Goal: Information Seeking & Learning: Learn about a topic

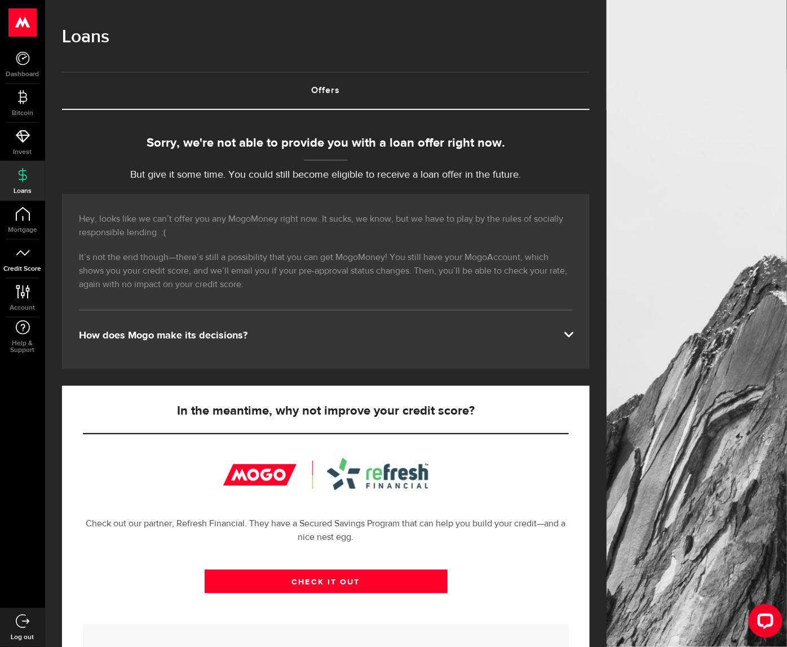
click at [27, 254] on icon at bounding box center [23, 253] width 14 height 14
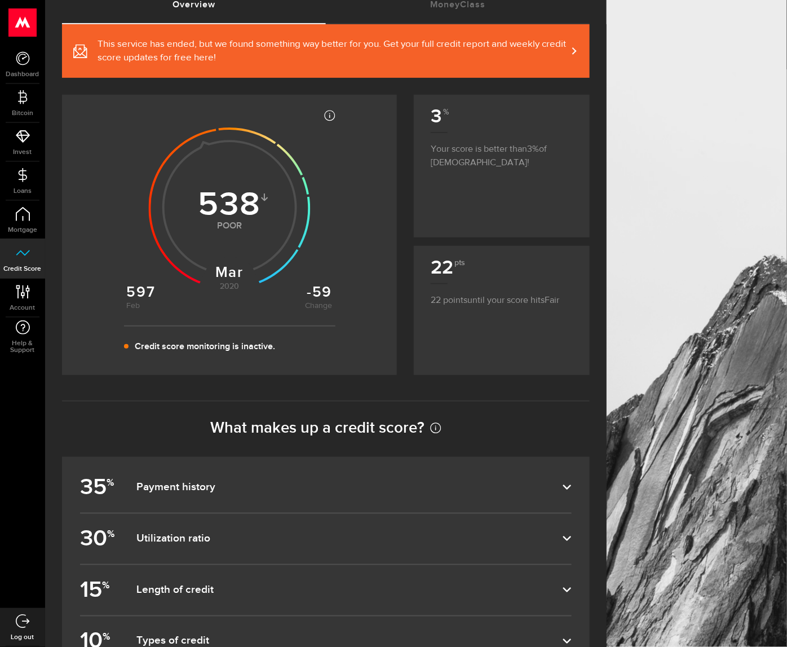
scroll to position [265, 0]
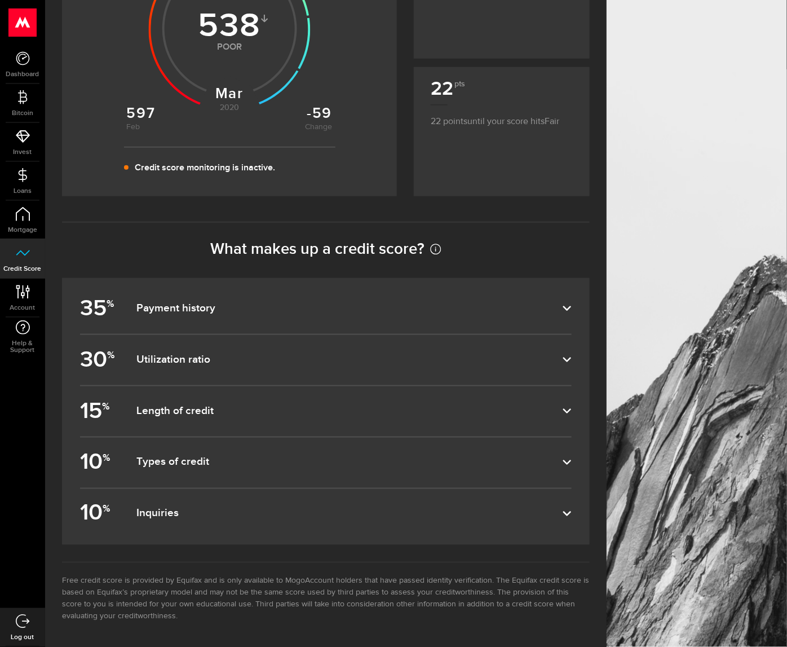
click at [191, 300] on label "35 % Payment history" at bounding box center [326, 309] width 492 height 50
click at [0, 0] on input "35 % Payment history" at bounding box center [0, 0] width 0 height 0
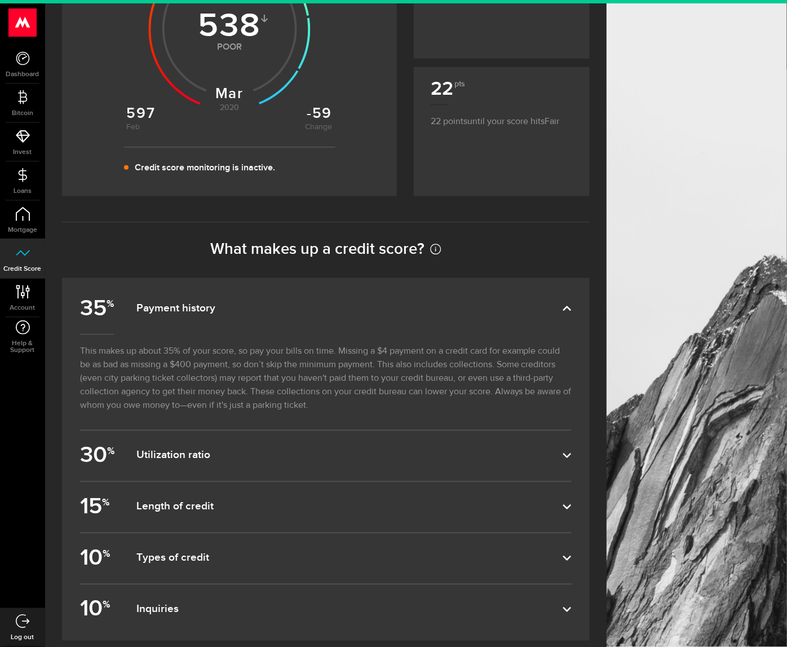
click at [191, 300] on label "35 % Payment history" at bounding box center [326, 309] width 492 height 50
click at [0, 0] on input "35 % Payment history" at bounding box center [0, 0] width 0 height 0
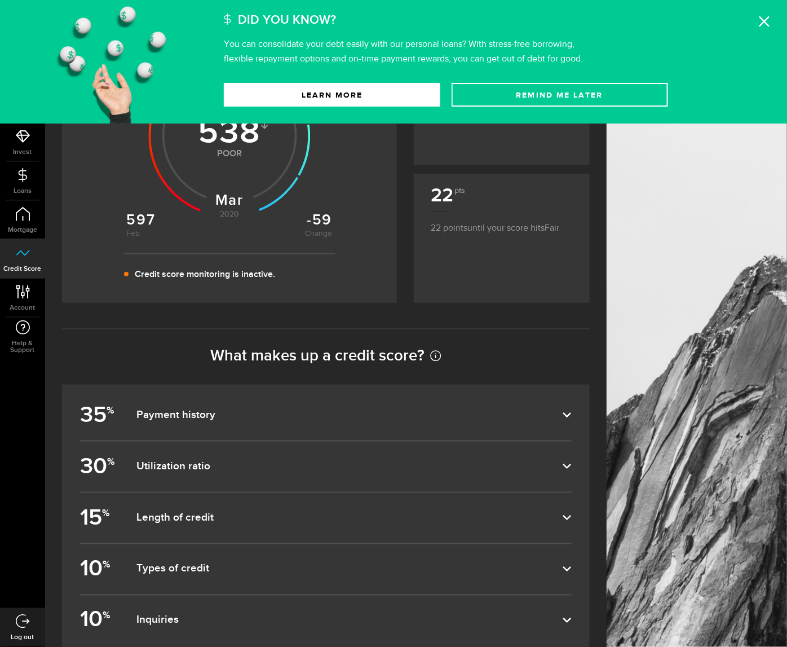
scroll to position [152, 0]
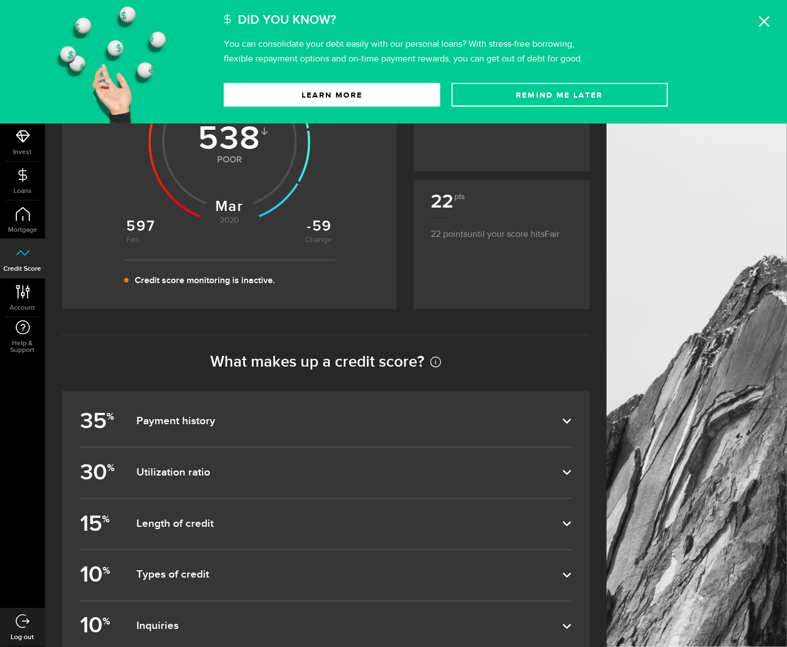
click at [761, 27] on div "Did You Know? You can consolidate your debt easily with our personal loans? Wit…" at bounding box center [501, 33] width 555 height 66
click at [760, 22] on icon at bounding box center [764, 21] width 11 height 11
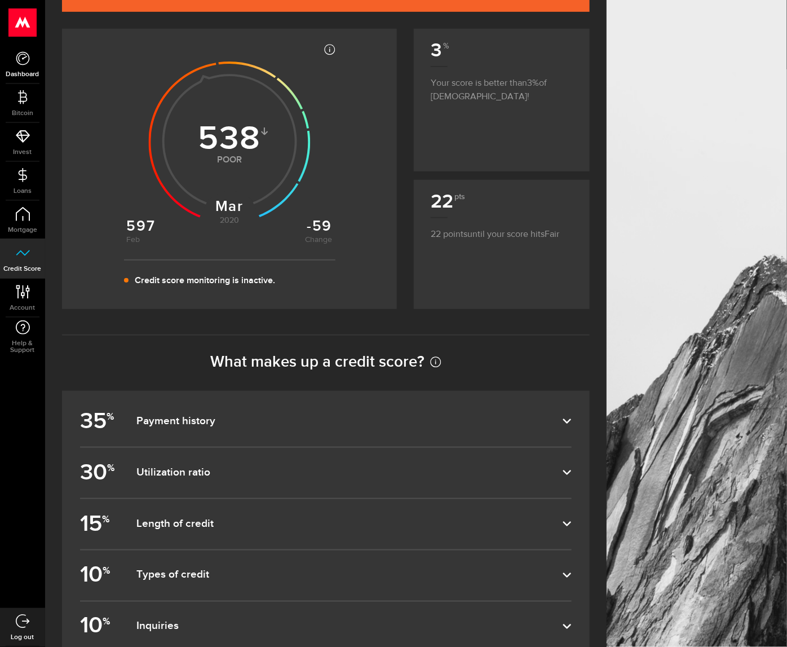
click at [27, 64] on icon at bounding box center [23, 58] width 14 height 14
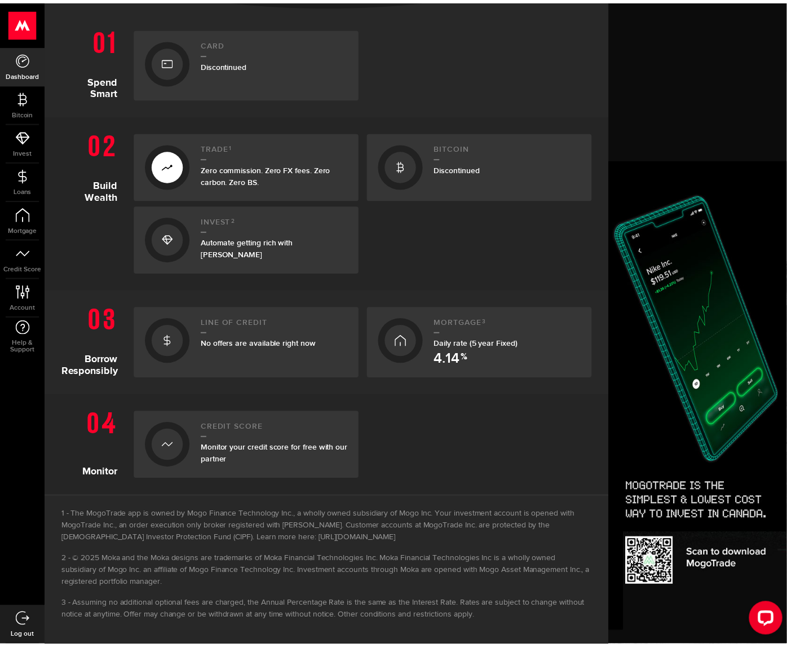
scroll to position [250, 0]
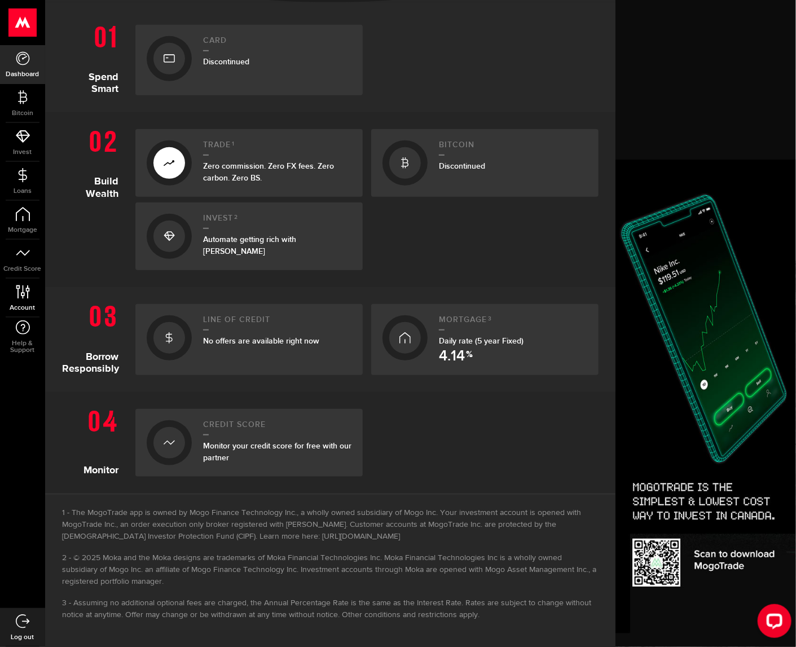
click at [16, 294] on icon at bounding box center [22, 292] width 15 height 14
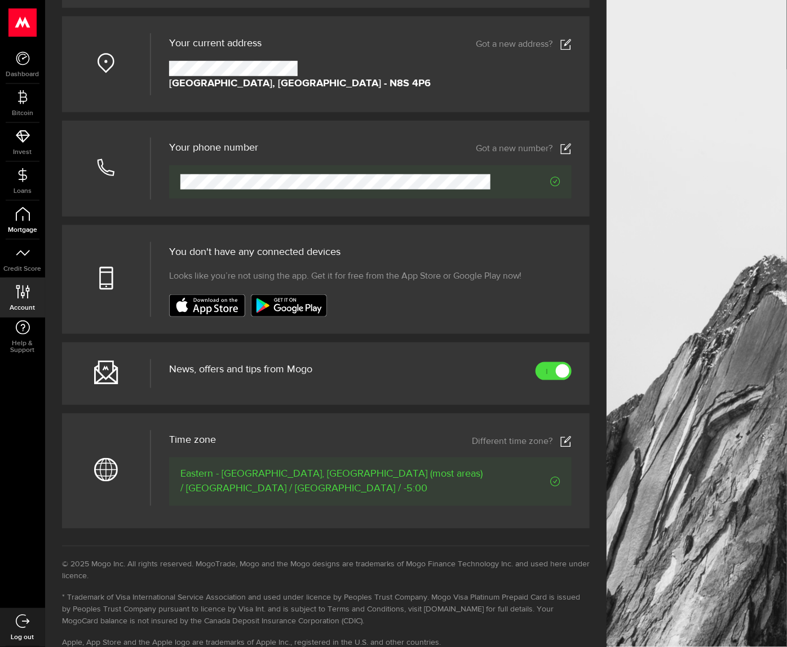
scroll to position [183, 0]
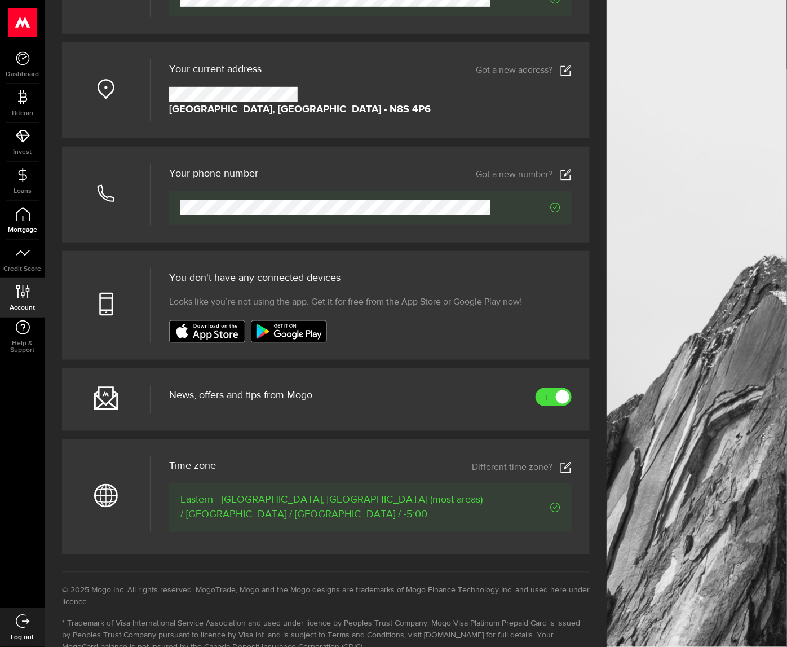
click at [5, 221] on link "Mortgage" at bounding box center [22, 220] width 45 height 38
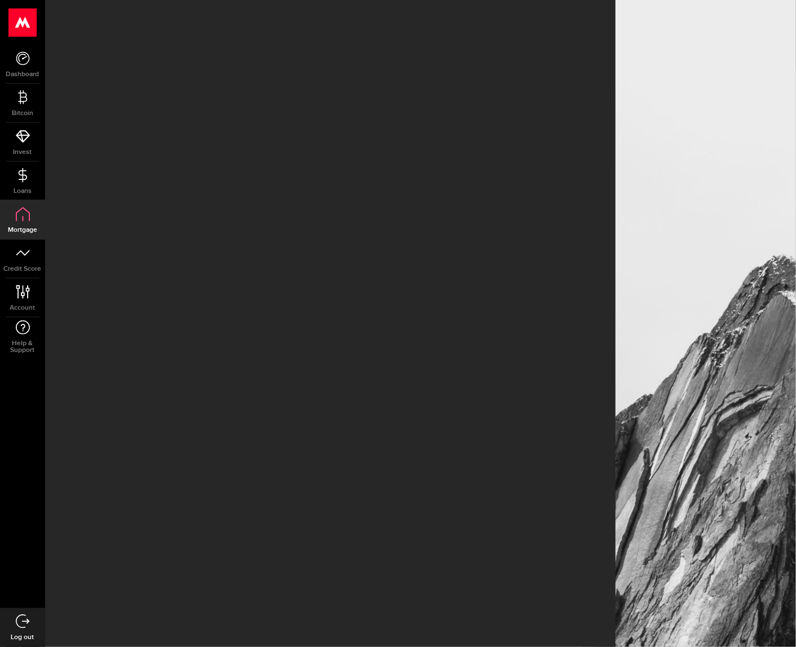
select select "3knYdhfXw4iYoq2m0WGQES"
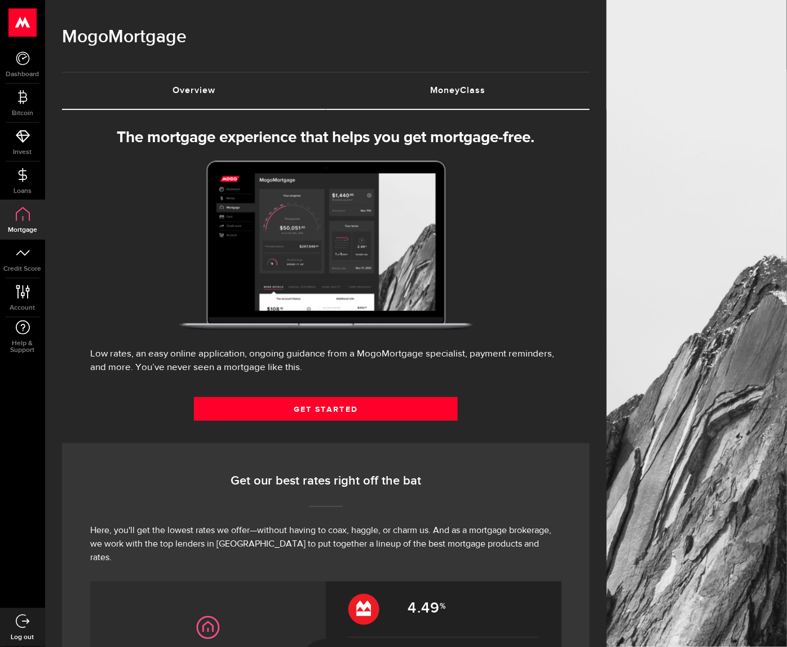
click at [459, 75] on link "MoneyClass (requires attention)" at bounding box center [458, 91] width 264 height 36
